Goal: Task Accomplishment & Management: Use online tool/utility

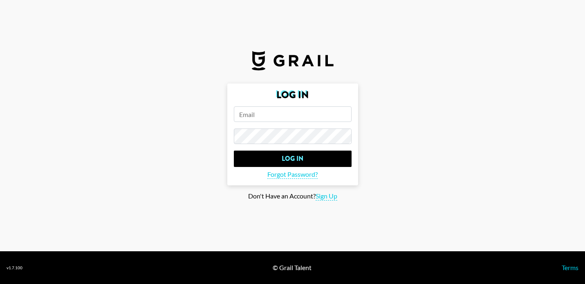
click at [283, 116] on input "email" at bounding box center [293, 114] width 118 height 16
type input "[PERSON_NAME][EMAIL_ADDRESS][PERSON_NAME][DOMAIN_NAME]"
click at [234, 151] on input "Log In" at bounding box center [293, 159] width 118 height 16
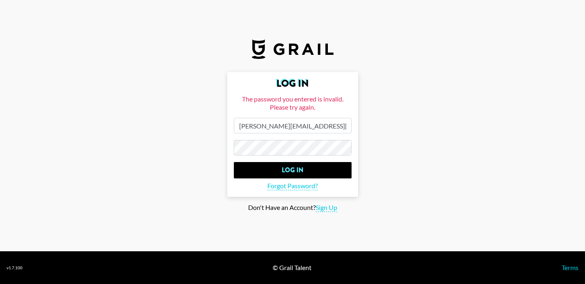
click at [234, 162] on input "Log In" at bounding box center [293, 170] width 118 height 16
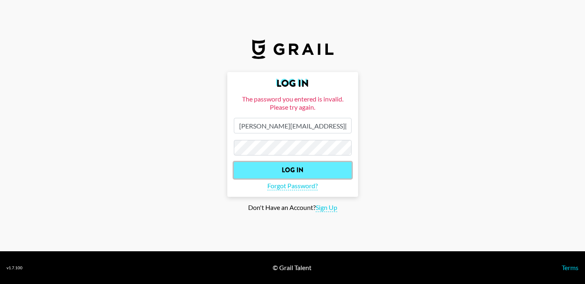
click at [302, 169] on input "Log In" at bounding box center [293, 170] width 118 height 16
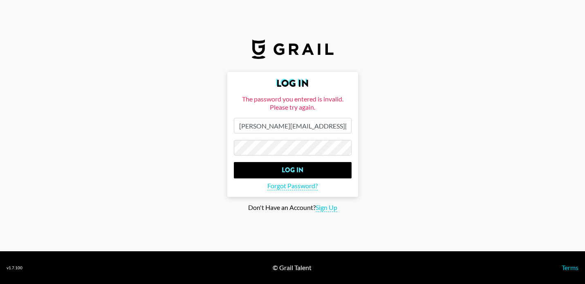
click at [234, 162] on input "Log In" at bounding box center [293, 170] width 118 height 16
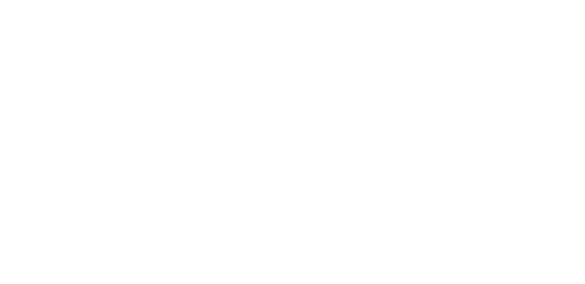
select select "Song"
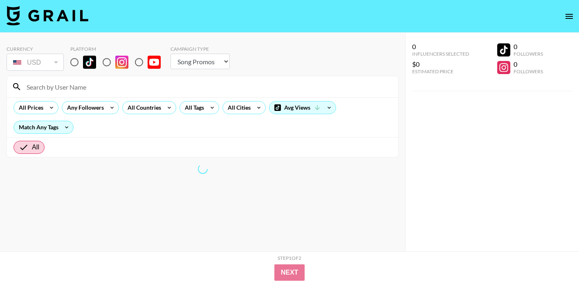
click at [75, 63] on input "radio" at bounding box center [74, 62] width 17 height 17
radio input "true"
click at [96, 84] on input at bounding box center [208, 86] width 372 height 13
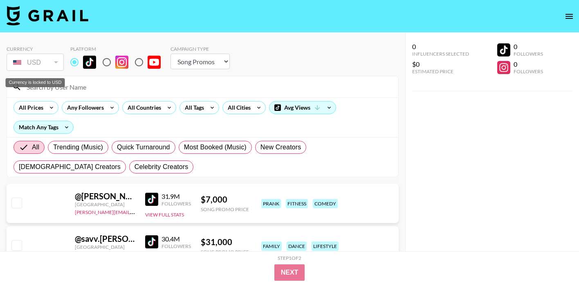
paste input "@c4lebzw0rld"
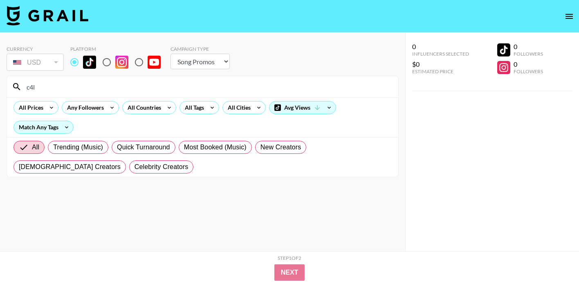
type input "c4l"
